Goal: Task Accomplishment & Management: Use online tool/utility

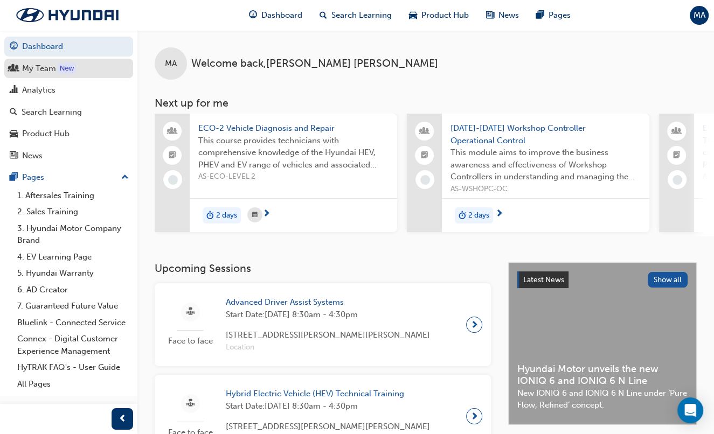
click at [50, 70] on div "My Team" at bounding box center [39, 69] width 34 height 12
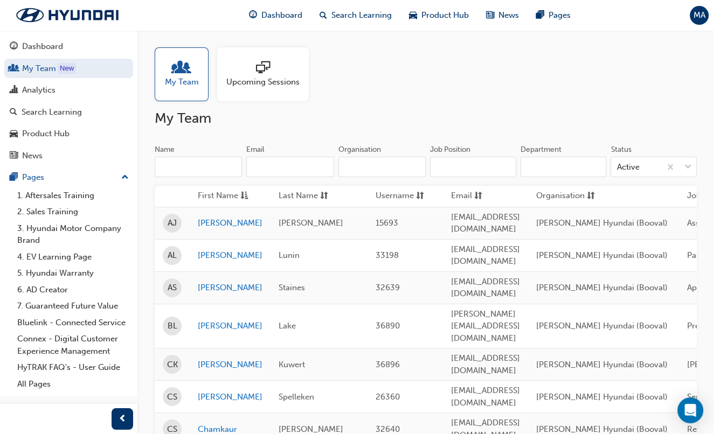
click at [218, 168] on input "Name" at bounding box center [198, 167] width 87 height 20
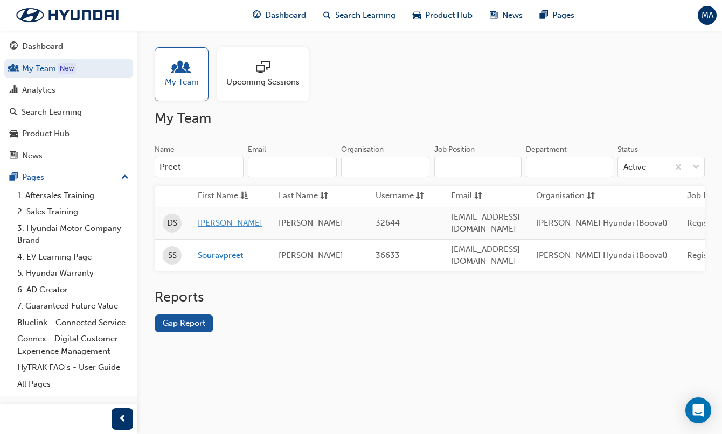
type input "Preet"
click at [219, 225] on link "[PERSON_NAME]" at bounding box center [230, 223] width 65 height 12
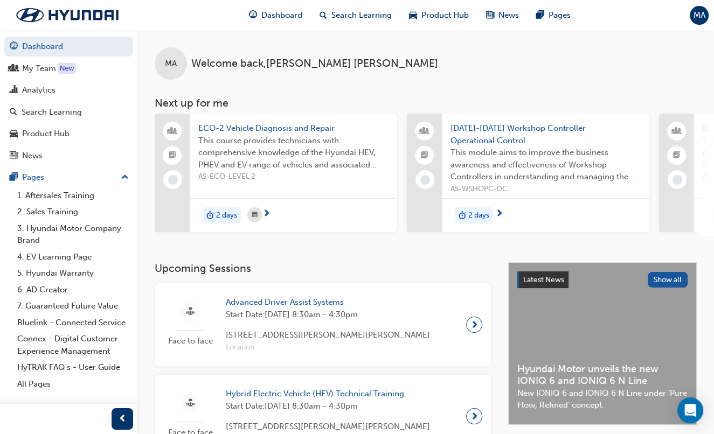
click at [146, 144] on div "MA Welcome back , [PERSON_NAME] Next up for me ECO-2 Vehicle Diagnosis and Repa…" at bounding box center [425, 133] width 577 height 206
drag, startPoint x: 226, startPoint y: 240, endPoint x: 269, endPoint y: 245, distance: 43.9
click at [269, 245] on div "MA Welcome back , [PERSON_NAME] Next up for me ECO-2 Vehicle Diagnosis and Repa…" at bounding box center [425, 146] width 577 height 232
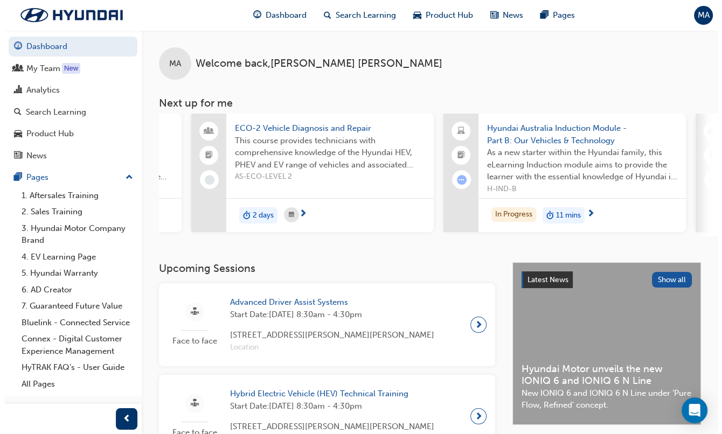
scroll to position [0, 474]
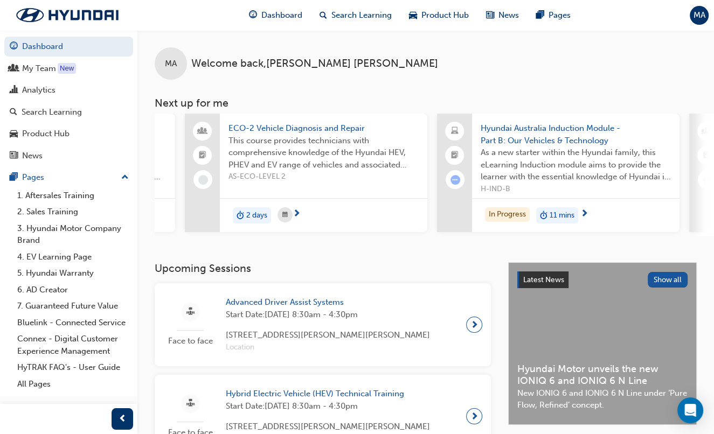
click at [271, 133] on span "ECO-2 Vehicle Diagnosis and Repair" at bounding box center [323, 128] width 190 height 12
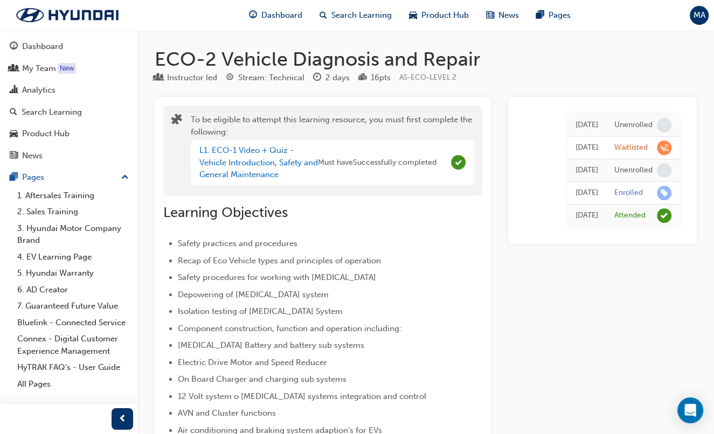
click at [52, 51] on div "Dashboard" at bounding box center [42, 46] width 41 height 12
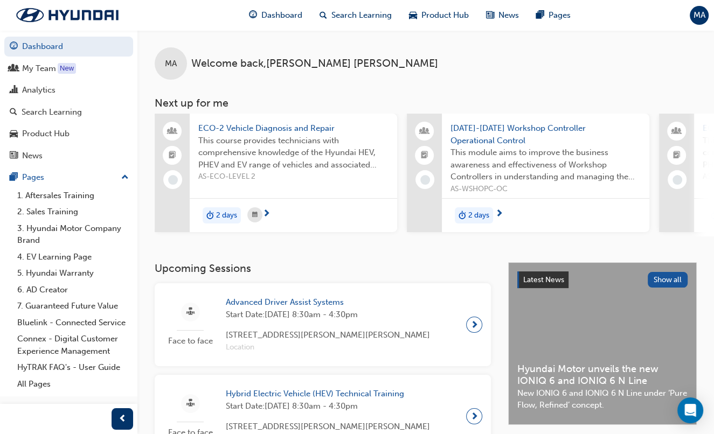
click at [142, 129] on div "MA Welcome back , [PERSON_NAME] Next up for me ECO-2 Vehicle Diagnosis and Repa…" at bounding box center [425, 133] width 577 height 206
click at [143, 128] on div "MA Welcome back , [PERSON_NAME] Next up for me ECO-2 Vehicle Diagnosis and Repa…" at bounding box center [425, 133] width 577 height 206
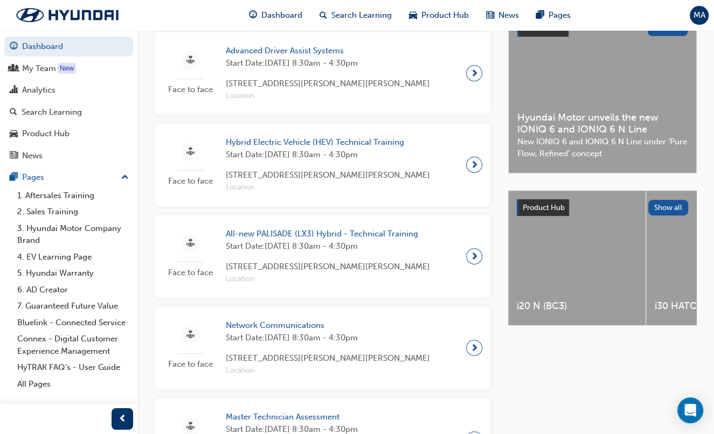
scroll to position [252, 0]
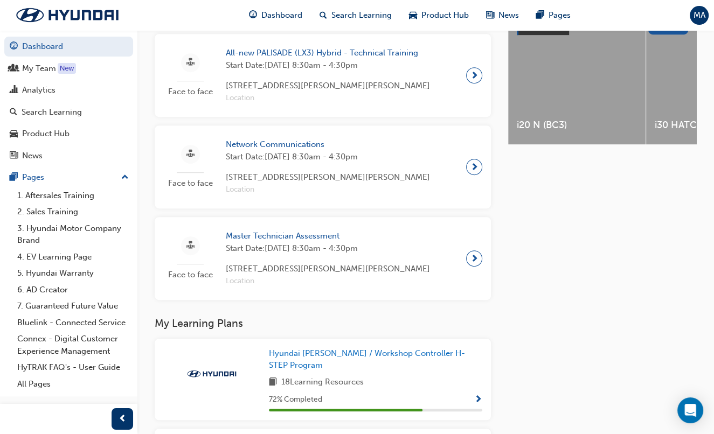
scroll to position [433, 0]
click at [144, 117] on div "Upcoming Sessions Face to face Advanced Driver Assist Systems Start Date: [DATE…" at bounding box center [425, 376] width 577 height 1095
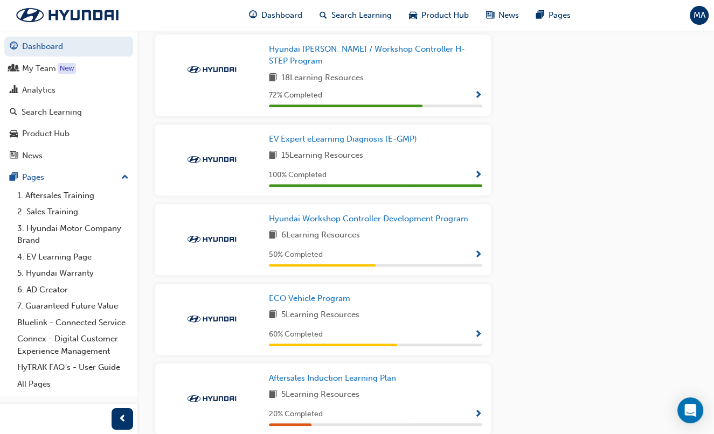
scroll to position [738, 0]
click at [144, 134] on div "Upcoming Sessions Face to face Advanced Driver Assist Systems Start Date: [DATE…" at bounding box center [425, 71] width 577 height 1095
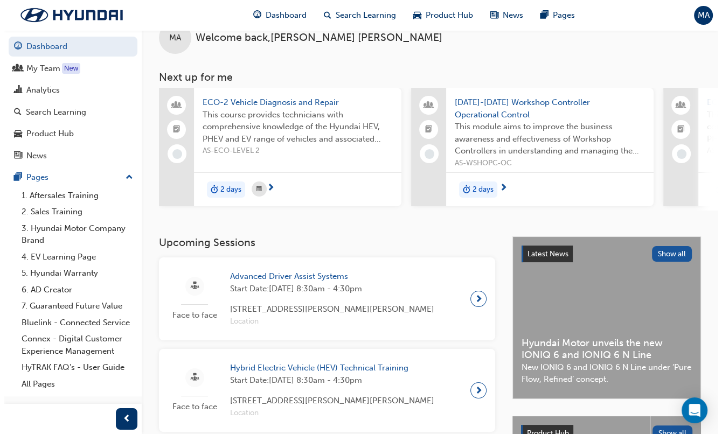
scroll to position [0, 0]
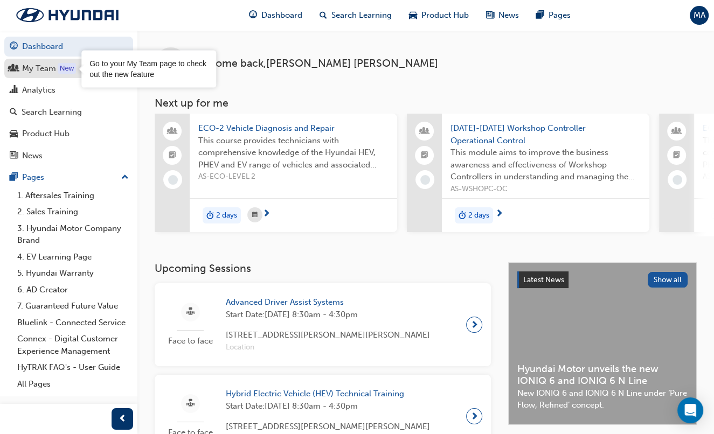
click at [64, 63] on div "New" at bounding box center [67, 68] width 18 height 11
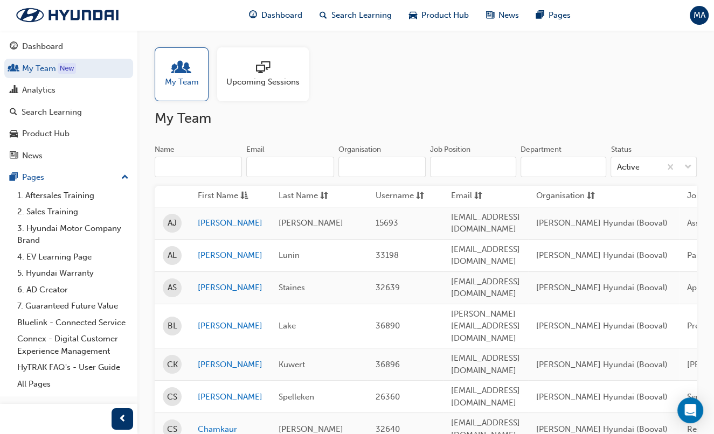
click at [187, 171] on input "Name" at bounding box center [198, 167] width 87 height 20
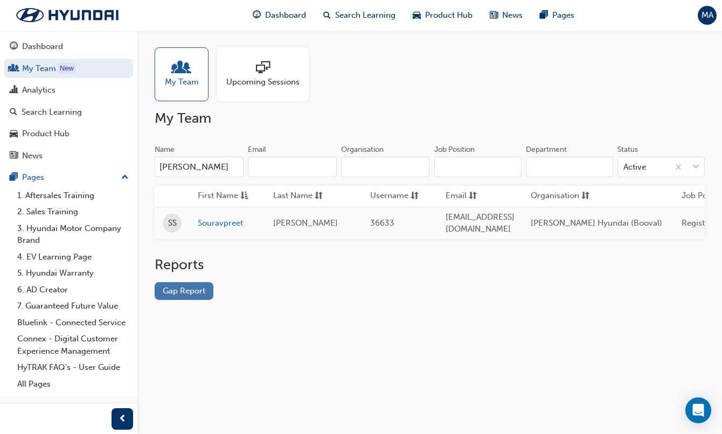
type input "[PERSON_NAME]"
click at [185, 295] on link "Gap Report" at bounding box center [184, 291] width 59 height 18
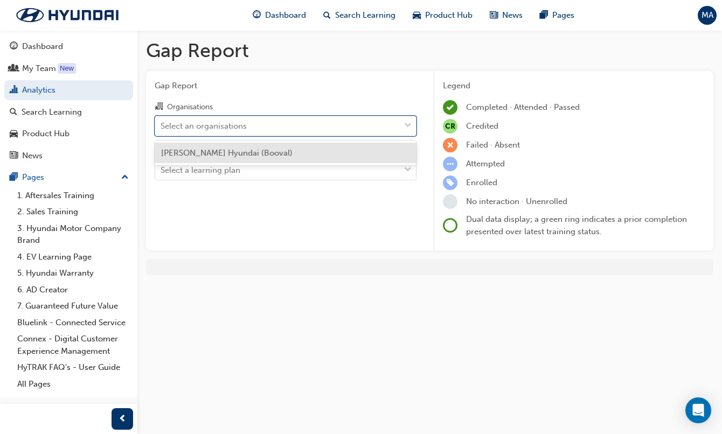
click at [381, 127] on div "Select an organisations" at bounding box center [277, 125] width 245 height 19
click at [162, 127] on input "Organisations option [PERSON_NAME] Hyundai (Booval) focused, 1 of 1. 1 result a…" at bounding box center [161, 125] width 1 height 9
click at [355, 152] on div "[PERSON_NAME] Hyundai (Booval)" at bounding box center [286, 153] width 262 height 21
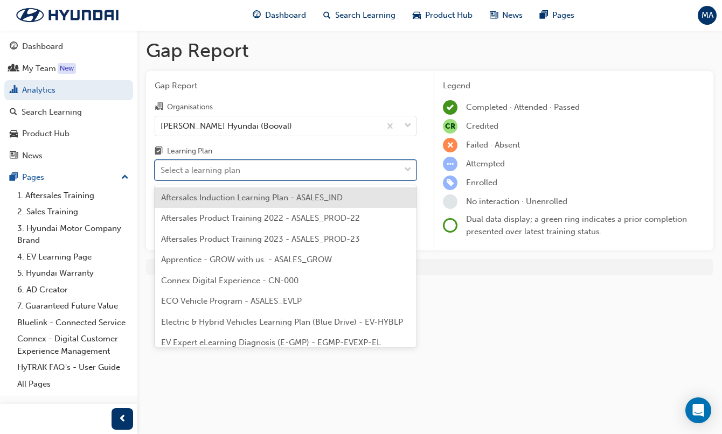
click at [407, 172] on span "down-icon" at bounding box center [408, 170] width 8 height 14
click at [162, 172] on input "Learning Plan option Aftersales Induction Learning Plan - ASALES_IND focused, 1…" at bounding box center [161, 169] width 1 height 9
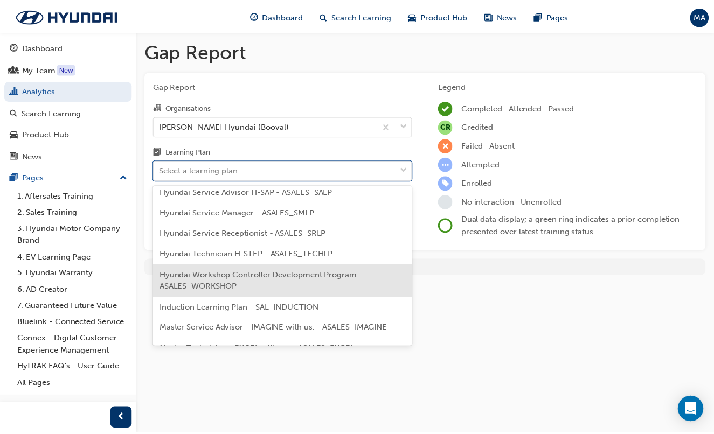
scroll to position [362, 0]
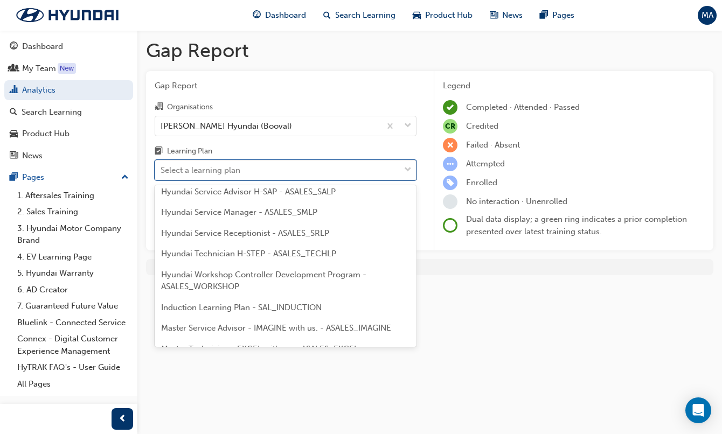
click at [333, 253] on span "Hyundai Technician H-STEP - ASALES_TECHLP" at bounding box center [248, 254] width 175 height 10
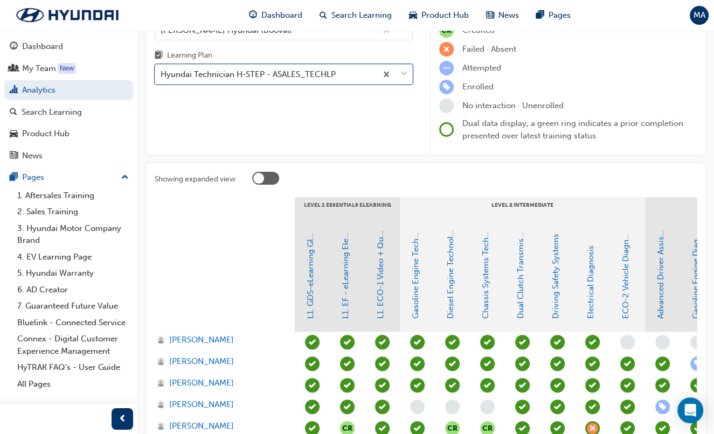
scroll to position [95, 0]
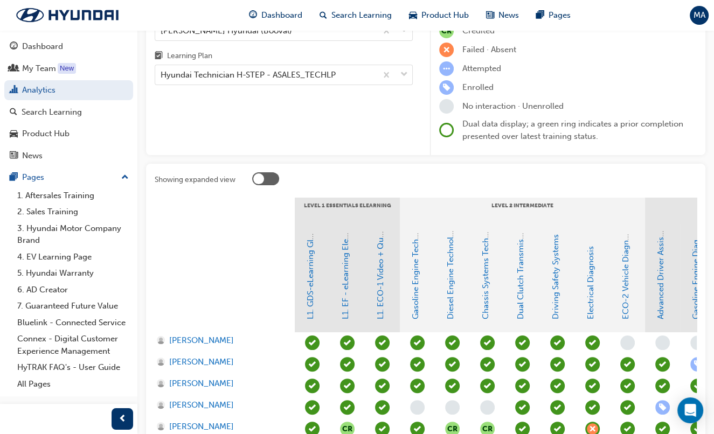
click at [278, 268] on div at bounding box center [225, 279] width 140 height 108
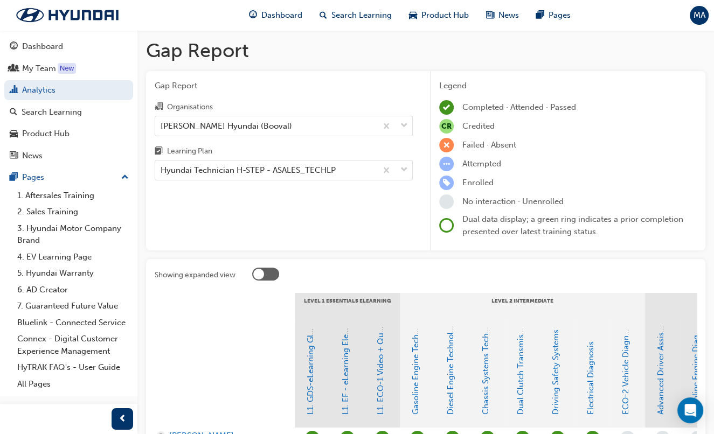
click at [140, 237] on div "Gap Report Gap Report Organisations [PERSON_NAME] Hyundai (Booval) Learning Pla…" at bounding box center [425, 390] width 577 height 720
click at [141, 235] on div "Gap Report Gap Report Organisations [PERSON_NAME] Hyundai (Booval) Learning Pla…" at bounding box center [425, 390] width 577 height 720
